Goal: Communication & Community: Answer question/provide support

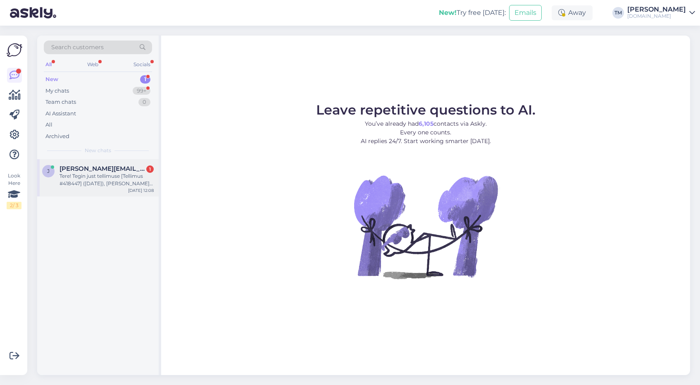
click at [111, 178] on div "Tere! Tegin just tellimuse [Tellimus #418447] ([DATE]), [PERSON_NAME] meilile k…" at bounding box center [107, 179] width 94 height 15
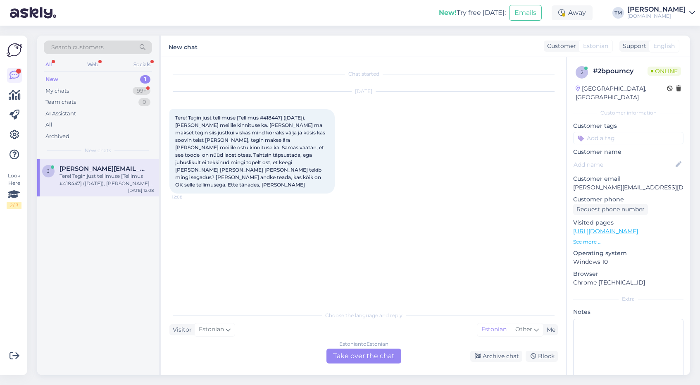
click at [275, 118] on span "Tere! Tegin just tellimuse [Tellimus #418447] ([DATE]), [PERSON_NAME] meilile k…" at bounding box center [250, 150] width 151 height 73
copy span "418447"
click at [87, 91] on div "My chats 99+" at bounding box center [98, 91] width 108 height 12
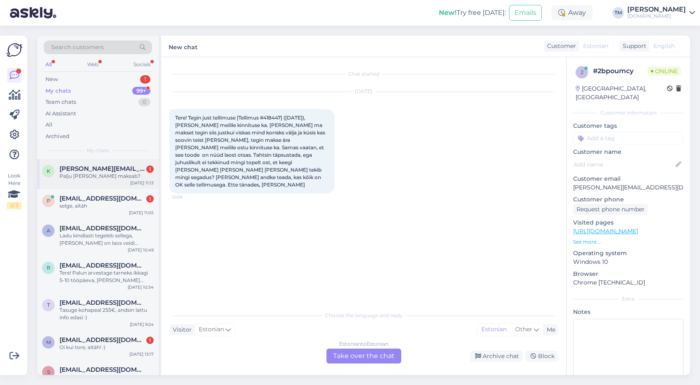
click at [92, 174] on div "Palju [PERSON_NAME] maksab?" at bounding box center [107, 175] width 94 height 7
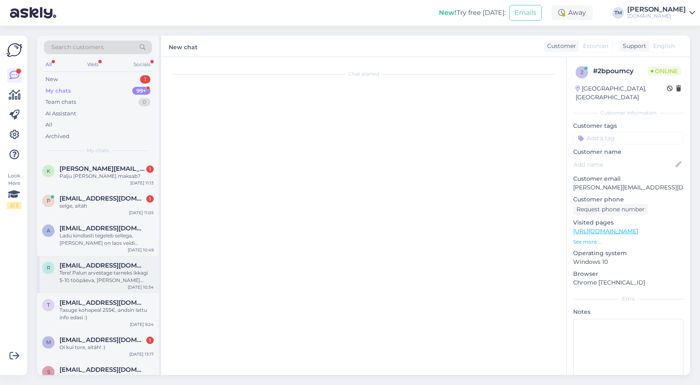
scroll to position [81, 0]
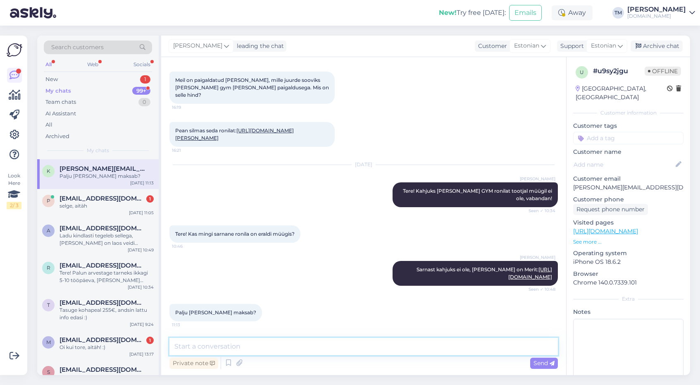
click at [215, 351] on textarea at bounding box center [363, 346] width 389 height 17
paste textarea "Soovi korral saate tellida mänguväljaku paigalduse meie koostööpartneri kaudu. …"
type textarea "Soovi korral saate tellida mänguväljaku paigalduse meie koostööpartneri kaudu. …"
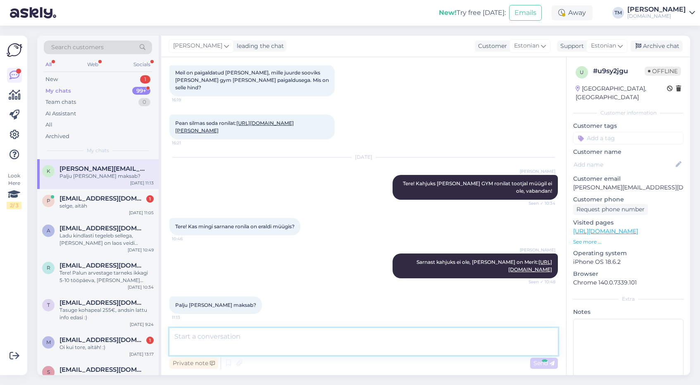
scroll to position [131, 0]
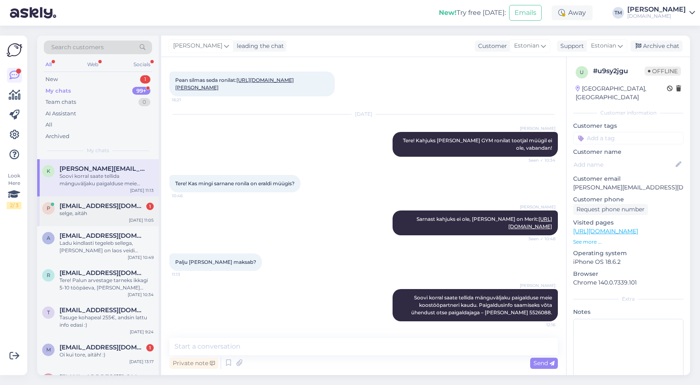
click at [128, 201] on div "p [EMAIL_ADDRESS][DOMAIN_NAME] 1 selge, aitäh [DATE] 11:05" at bounding box center [98, 211] width 122 height 30
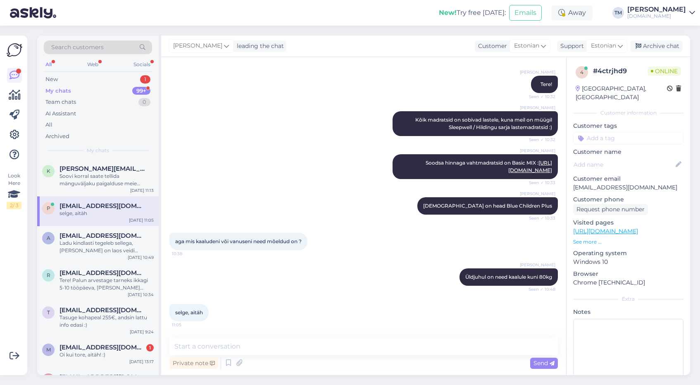
scroll to position [34, 0]
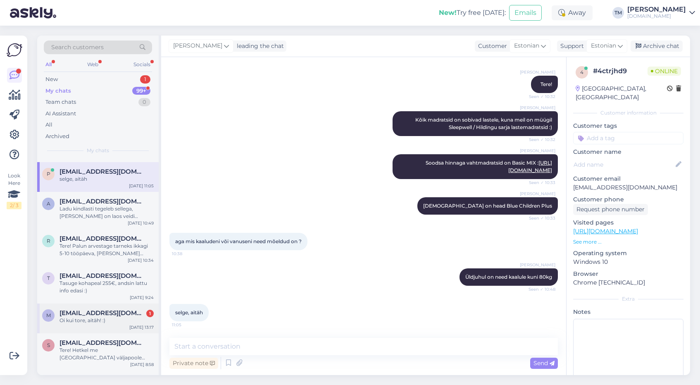
click at [90, 319] on div "Oi kui tore, aitäh! :)" at bounding box center [107, 320] width 94 height 7
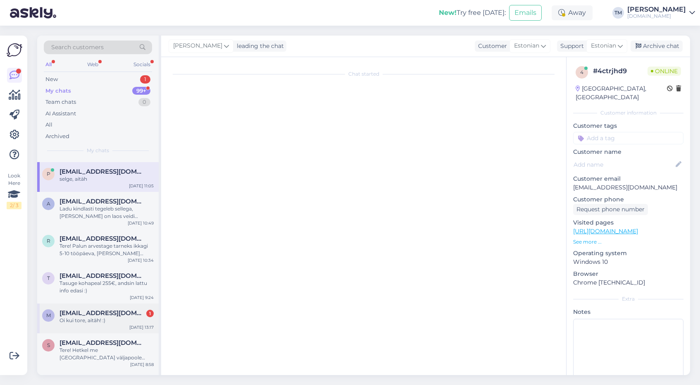
scroll to position [0, 0]
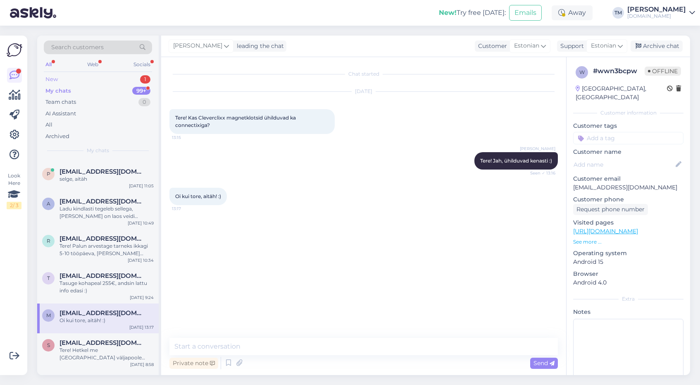
click at [86, 81] on div "New 1" at bounding box center [98, 80] width 108 height 12
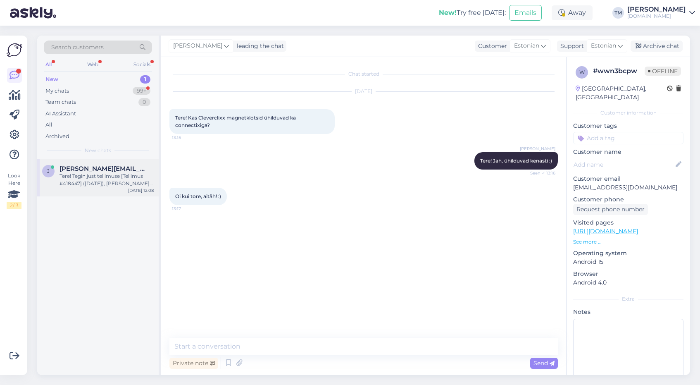
click at [96, 185] on div "Tere! Tegin just tellimuse [Tellimus #418447] ([DATE]), [PERSON_NAME] meilile k…" at bounding box center [107, 179] width 94 height 15
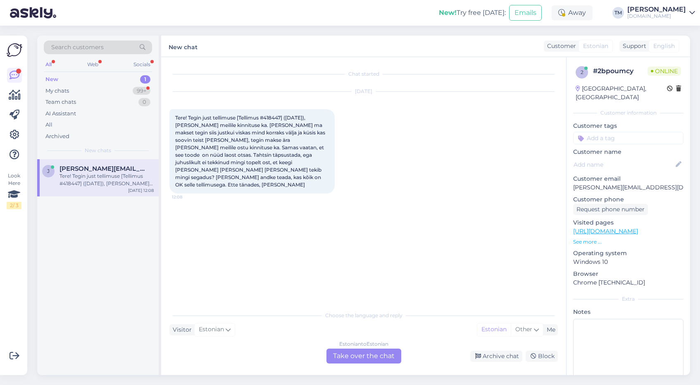
click at [276, 116] on span "Tere! Tegin just tellimuse [Tellimus #418447] ([DATE]), [PERSON_NAME] meilile k…" at bounding box center [250, 150] width 151 height 73
copy span "418447"
click at [276, 118] on span "Tere! Tegin just tellimuse [Tellimus #418447] ([DATE]), [PERSON_NAME] meilile k…" at bounding box center [250, 150] width 151 height 73
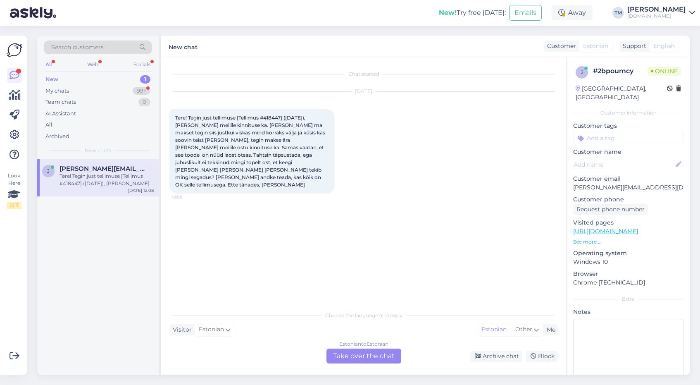
click at [347, 347] on div "Estonian to Estonian" at bounding box center [363, 343] width 49 height 7
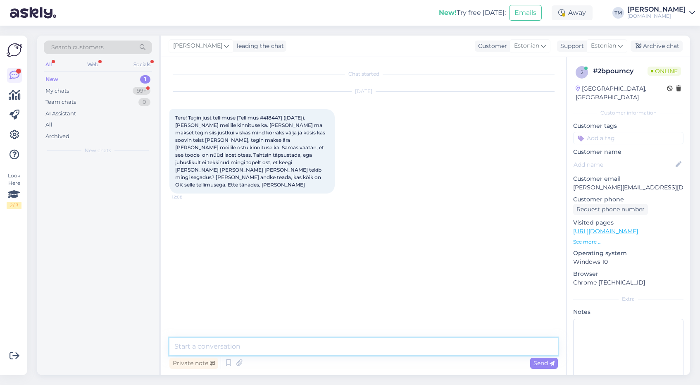
click at [326, 348] on textarea at bounding box center [363, 346] width 389 height 17
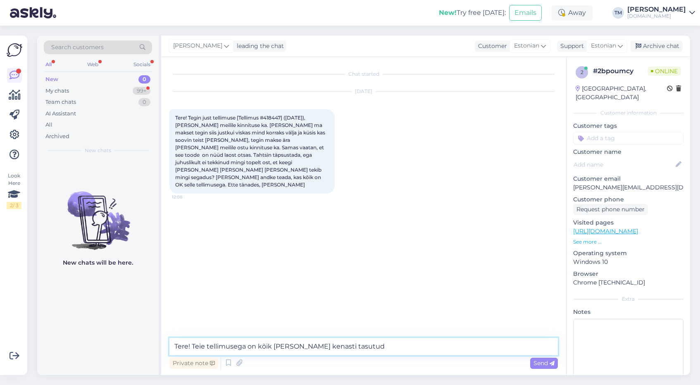
type textarea "Tere! Teie tellimusega on kõik [PERSON_NAME] kenasti tasutud."
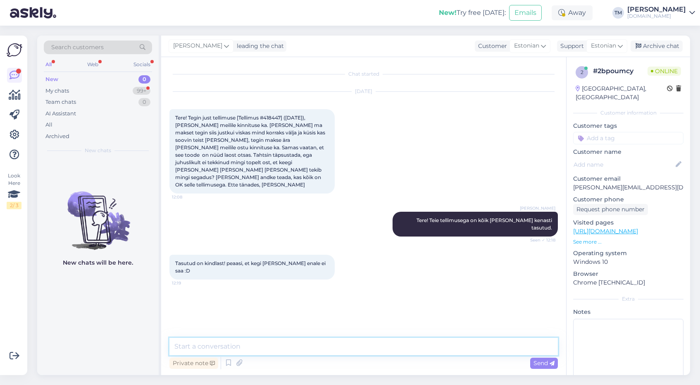
click at [233, 353] on textarea at bounding box center [363, 346] width 389 height 17
type textarea "Saite viimase toote laost :)"
